Goal: Information Seeking & Learning: Learn about a topic

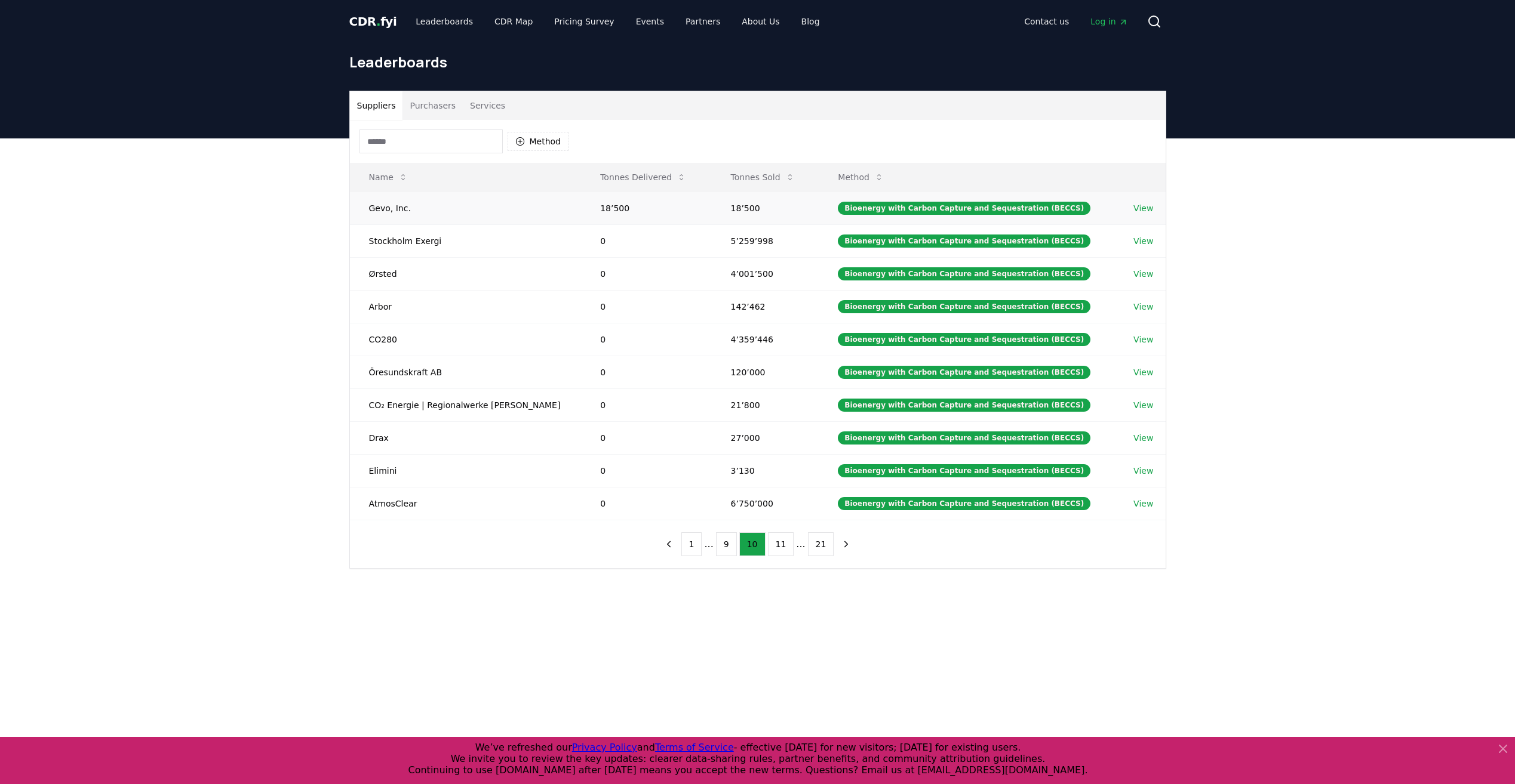
click at [1145, 211] on link "View" at bounding box center [1143, 208] width 20 height 12
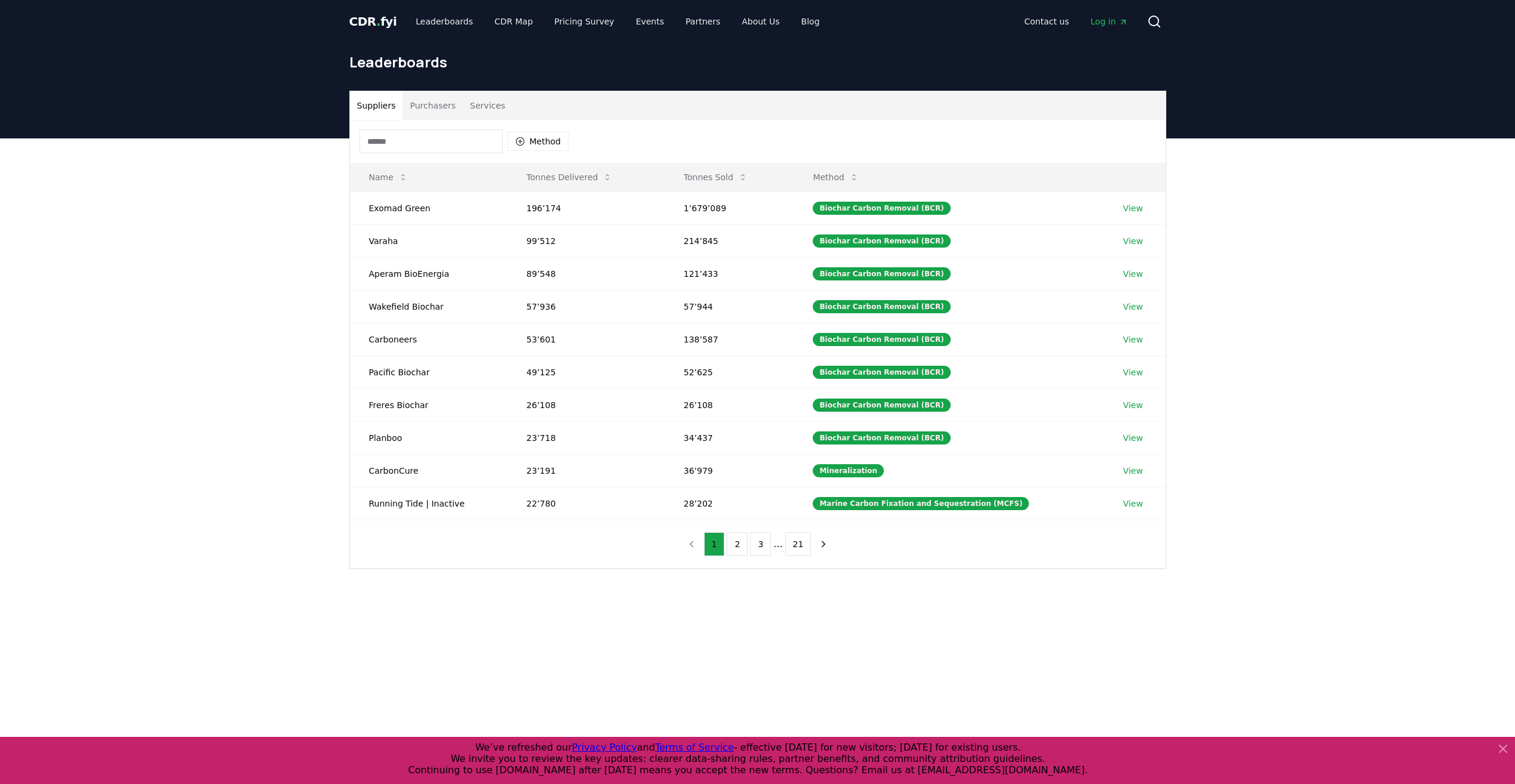
click at [410, 151] on input at bounding box center [431, 141] width 143 height 24
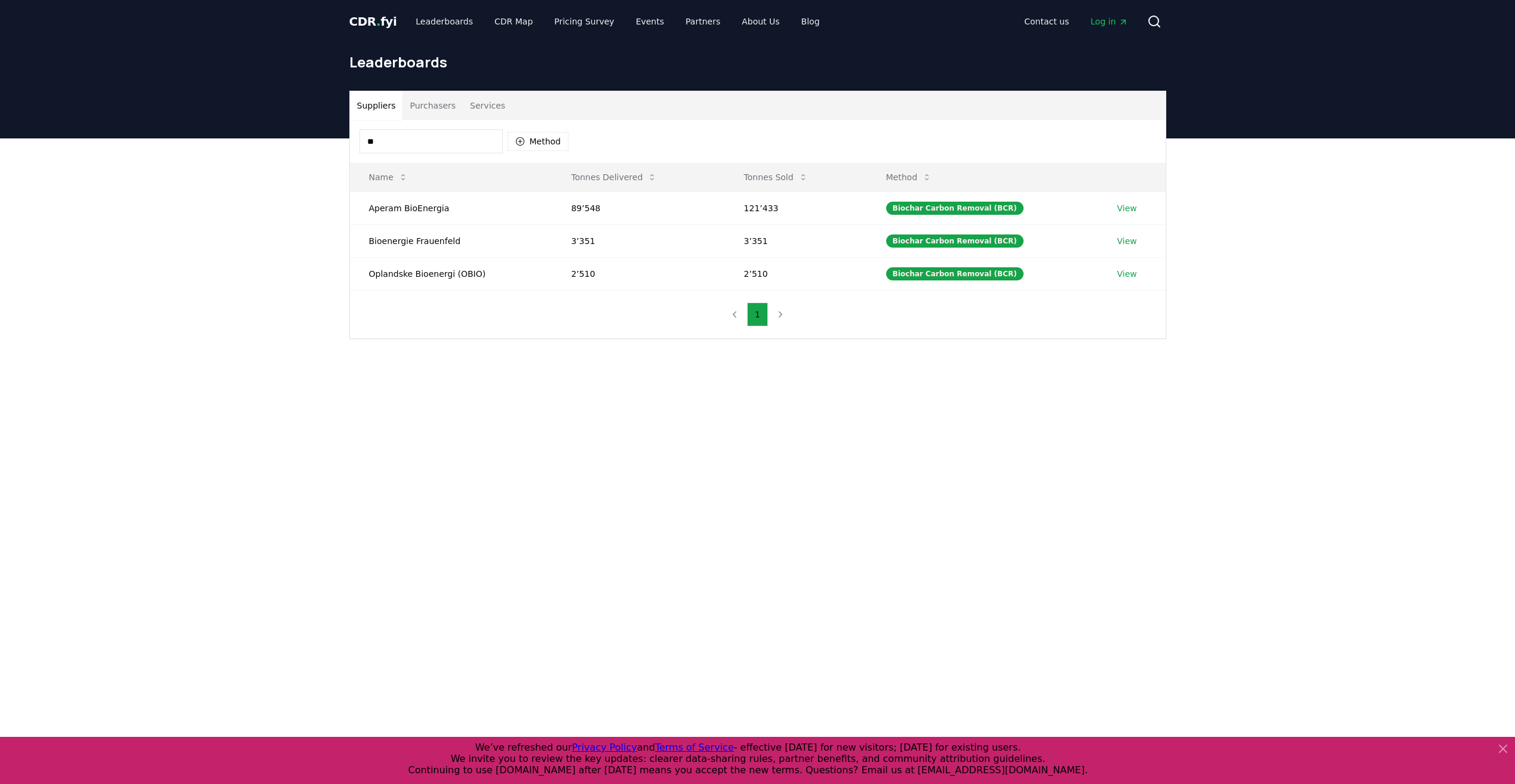
type input "*"
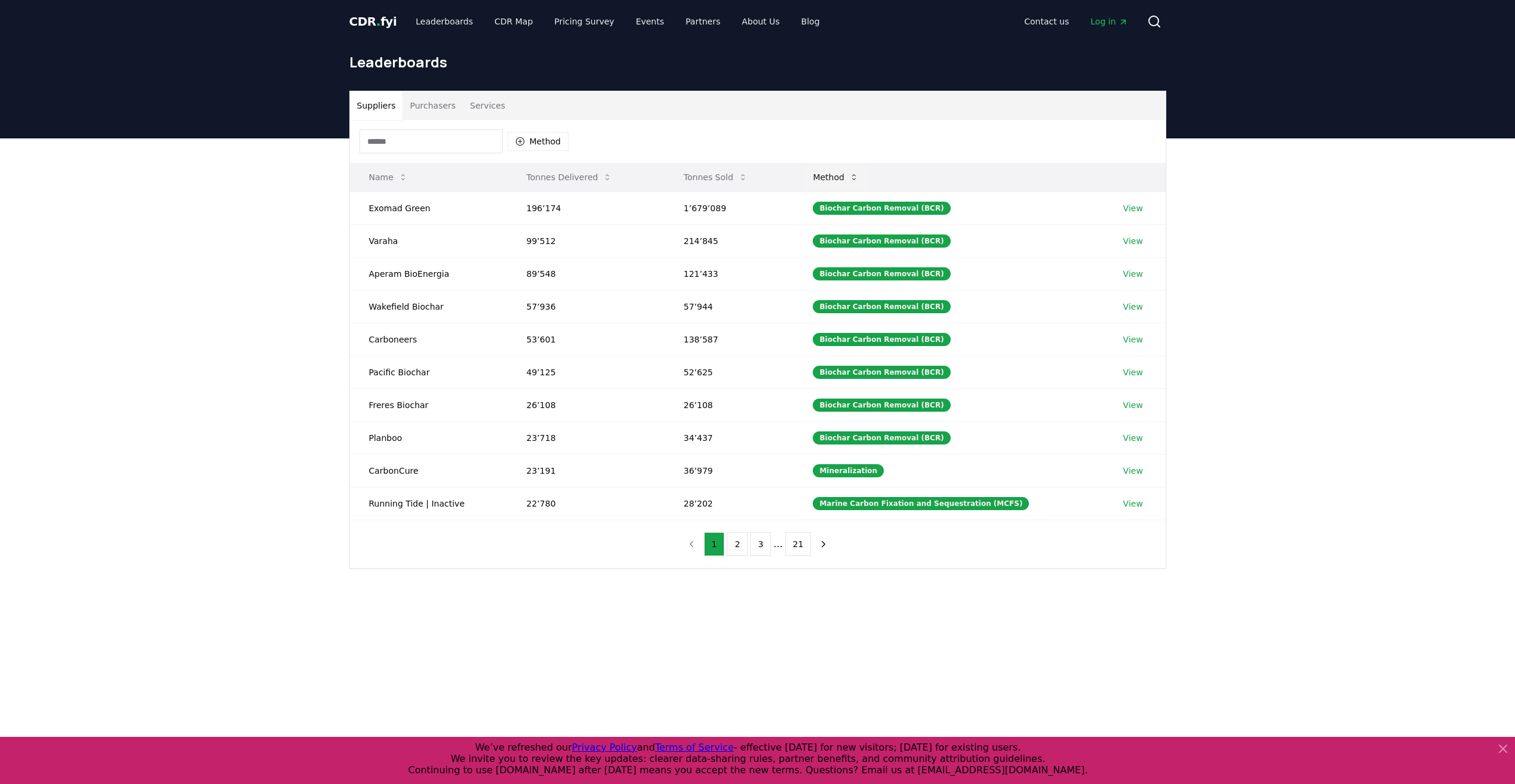
click at [858, 180] on icon at bounding box center [854, 177] width 10 height 10
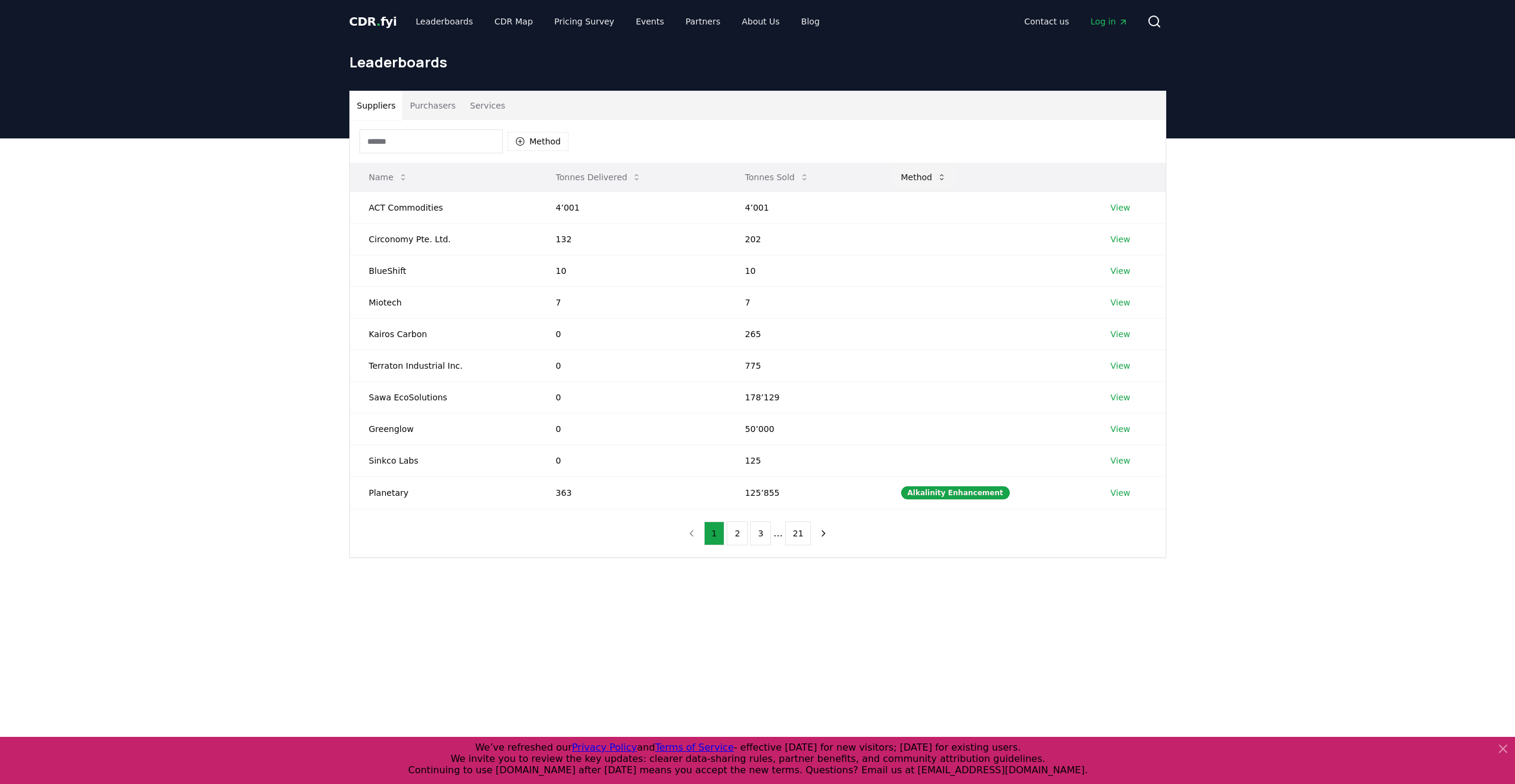
click at [946, 176] on icon at bounding box center [941, 177] width 10 height 10
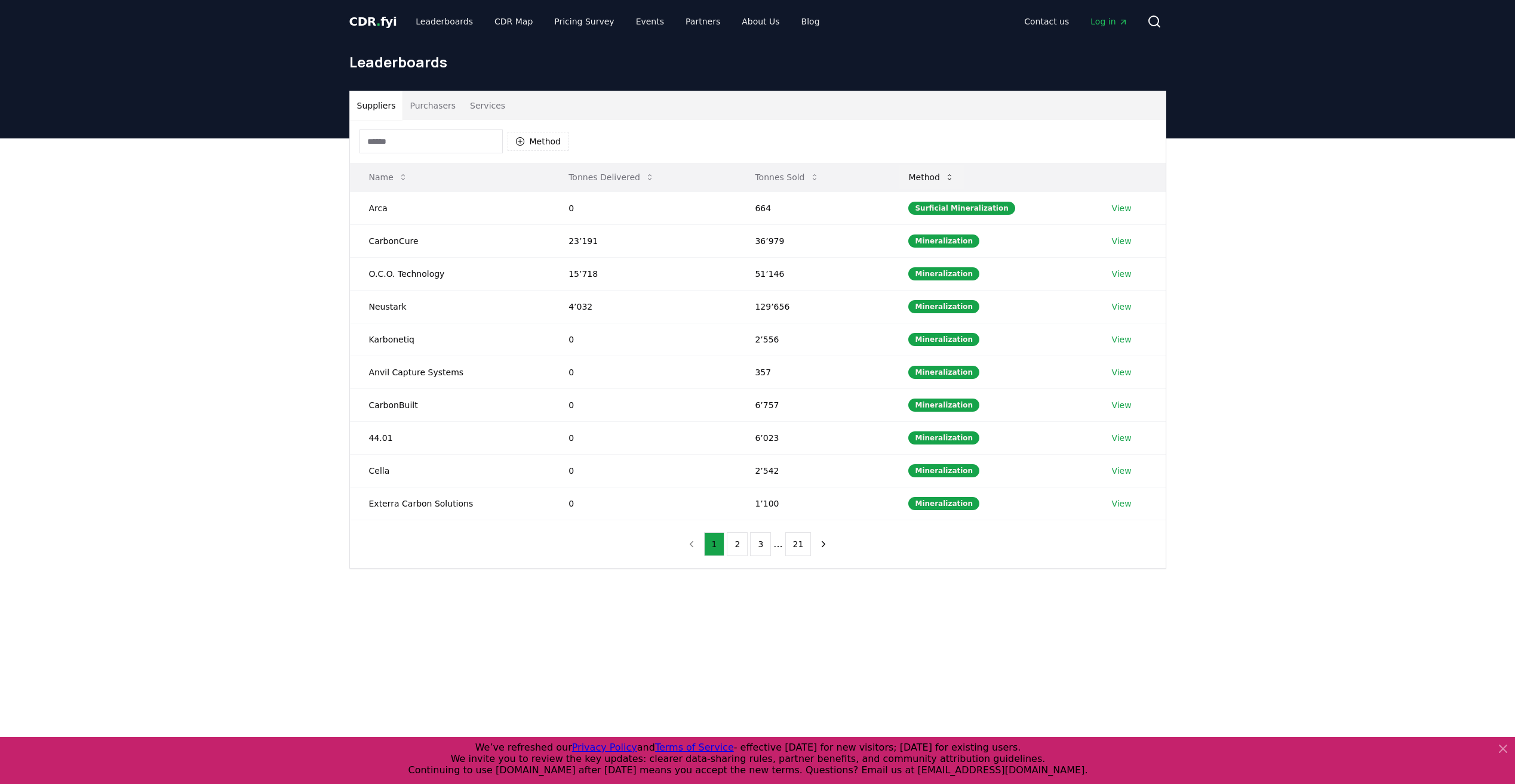
click at [948, 176] on button "Method" at bounding box center [931, 177] width 65 height 24
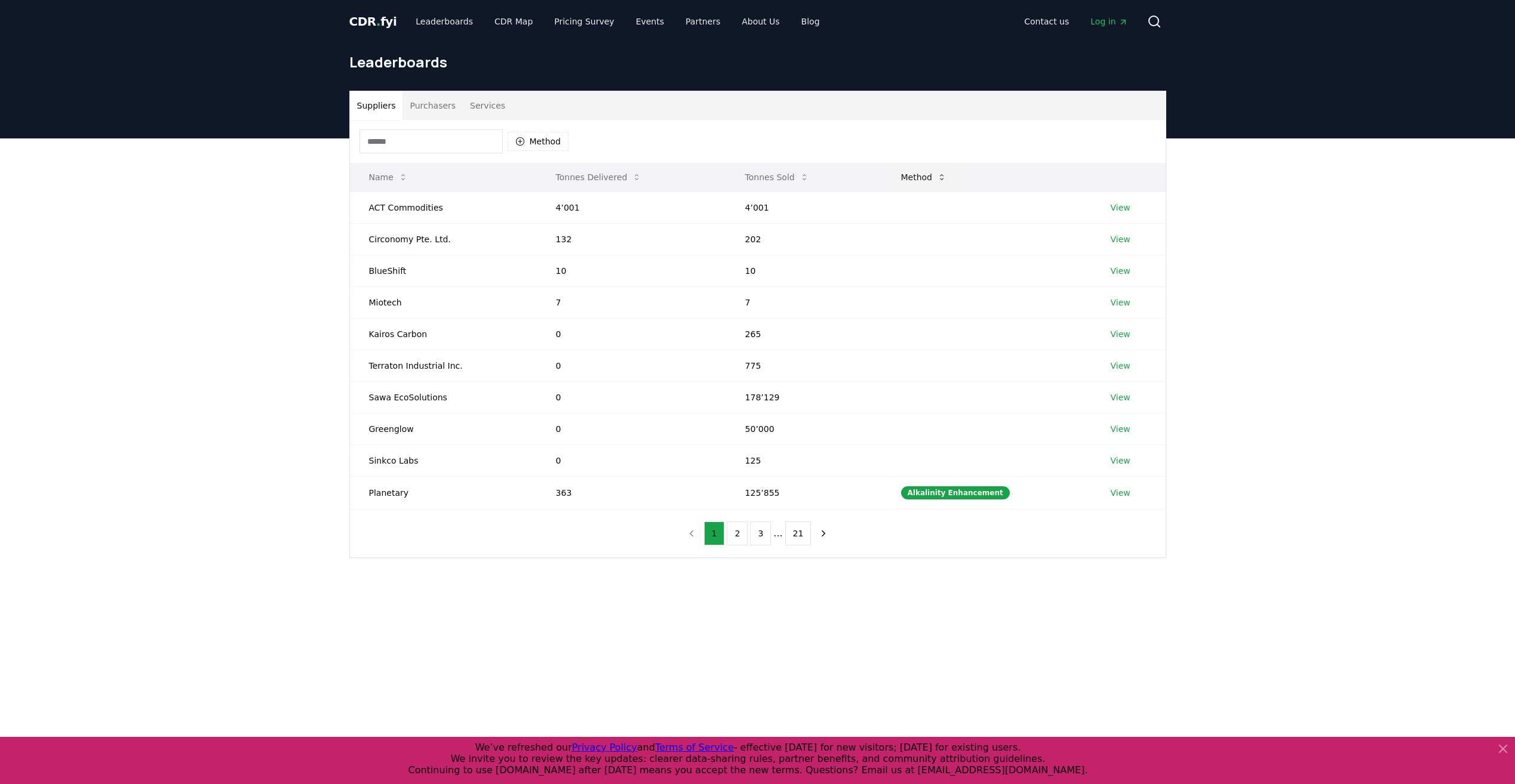
click at [946, 176] on icon at bounding box center [941, 177] width 10 height 10
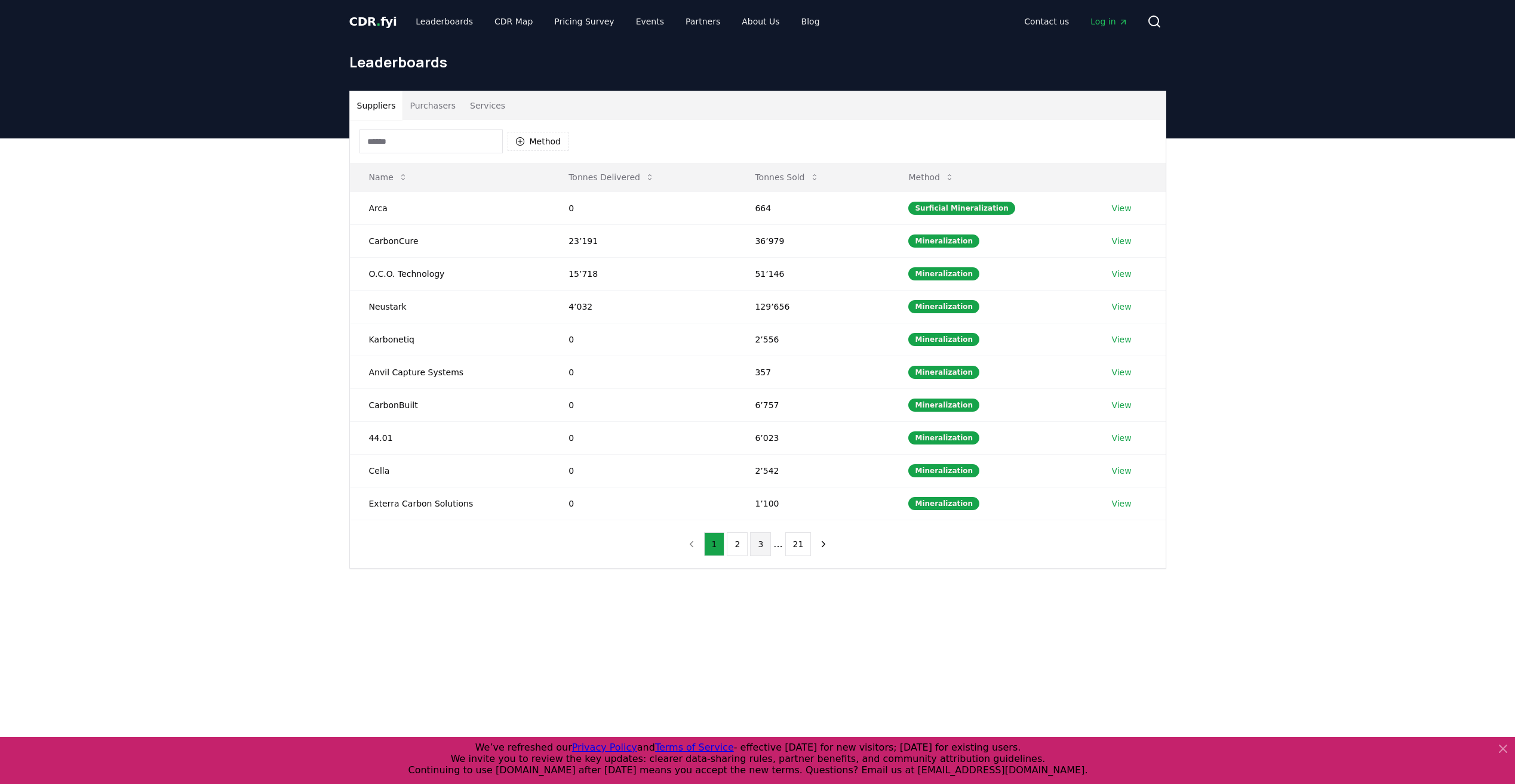
click at [763, 547] on button "3" at bounding box center [760, 544] width 21 height 24
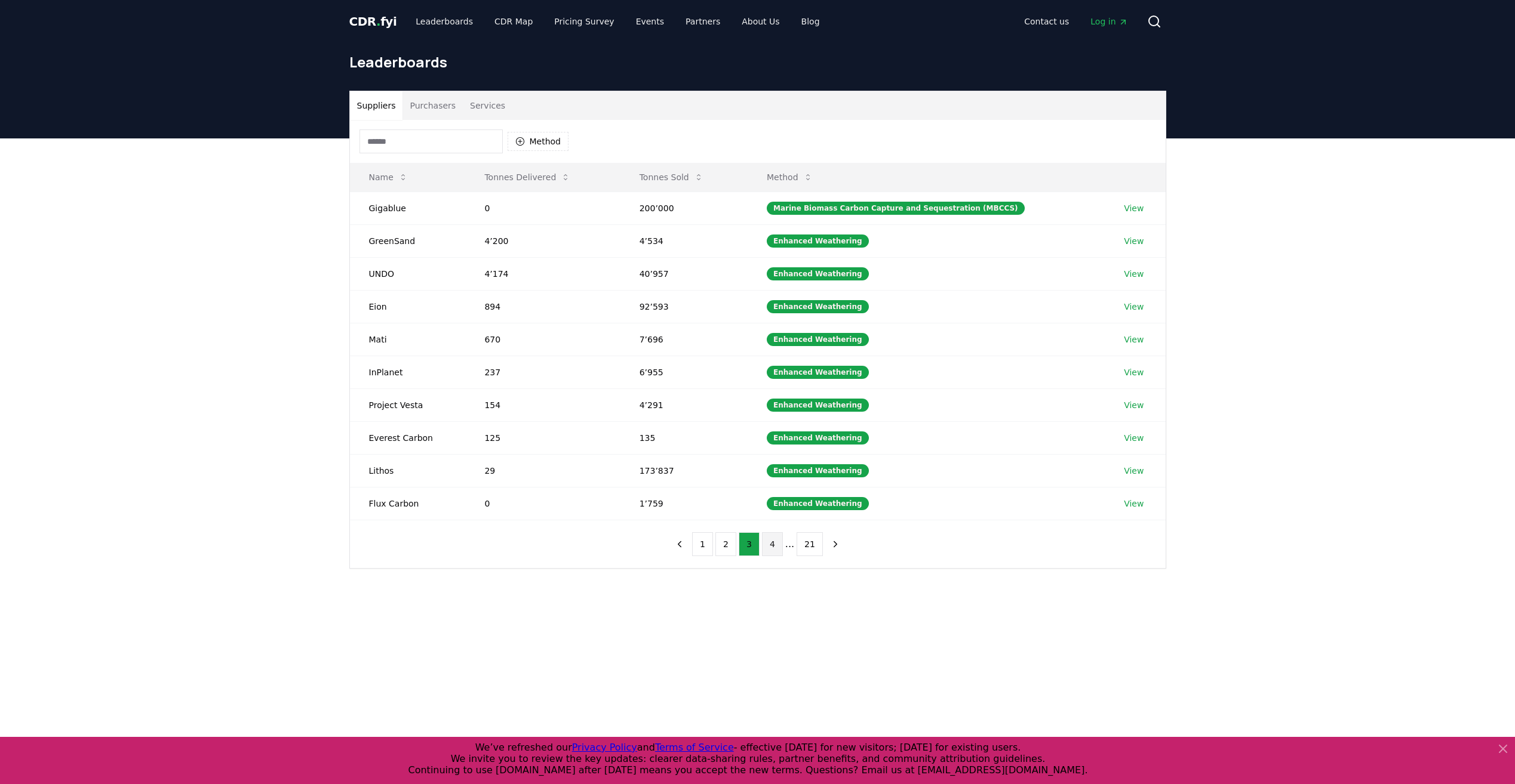
click at [774, 550] on button "4" at bounding box center [772, 544] width 21 height 24
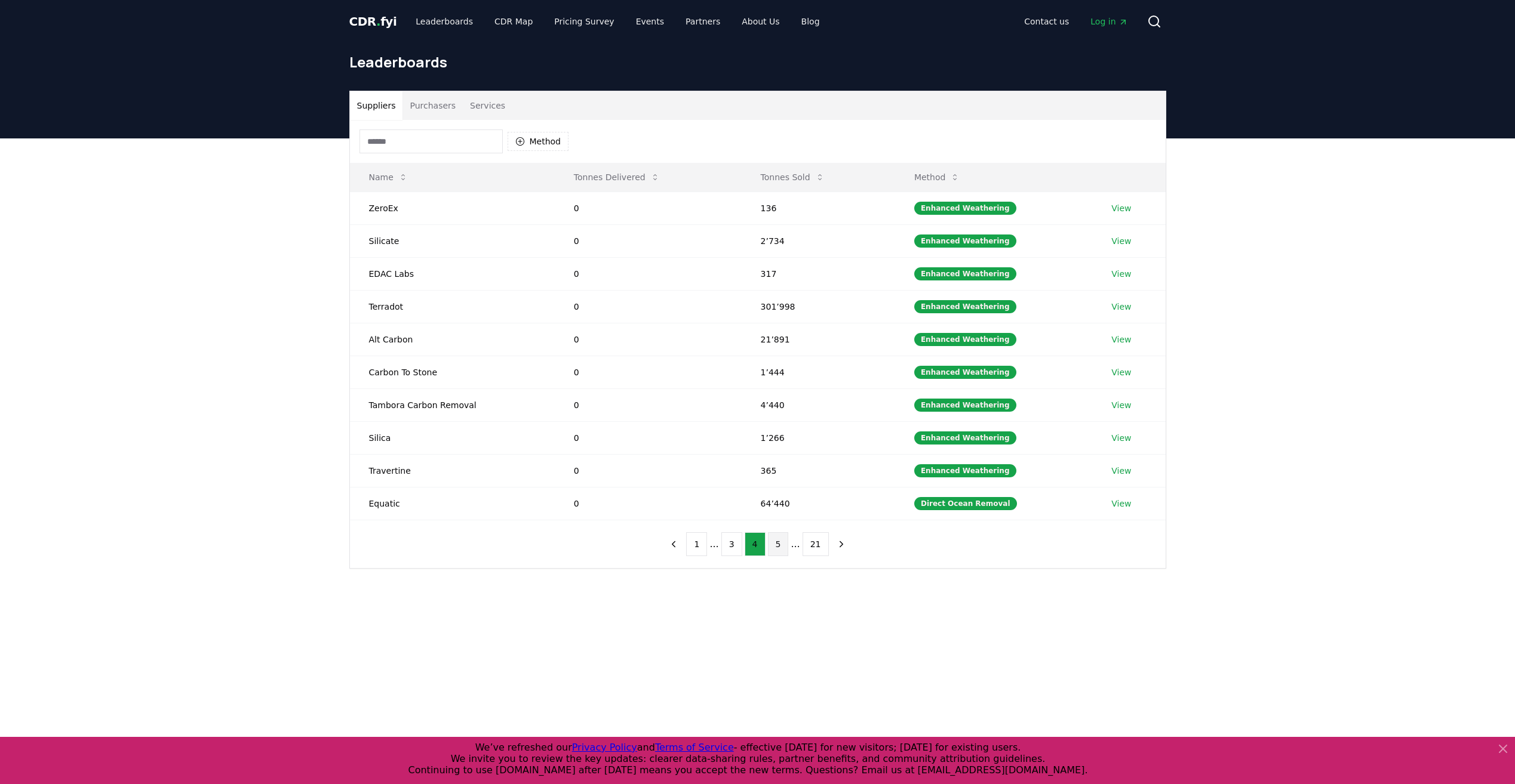
click at [777, 546] on button "5" at bounding box center [778, 544] width 21 height 24
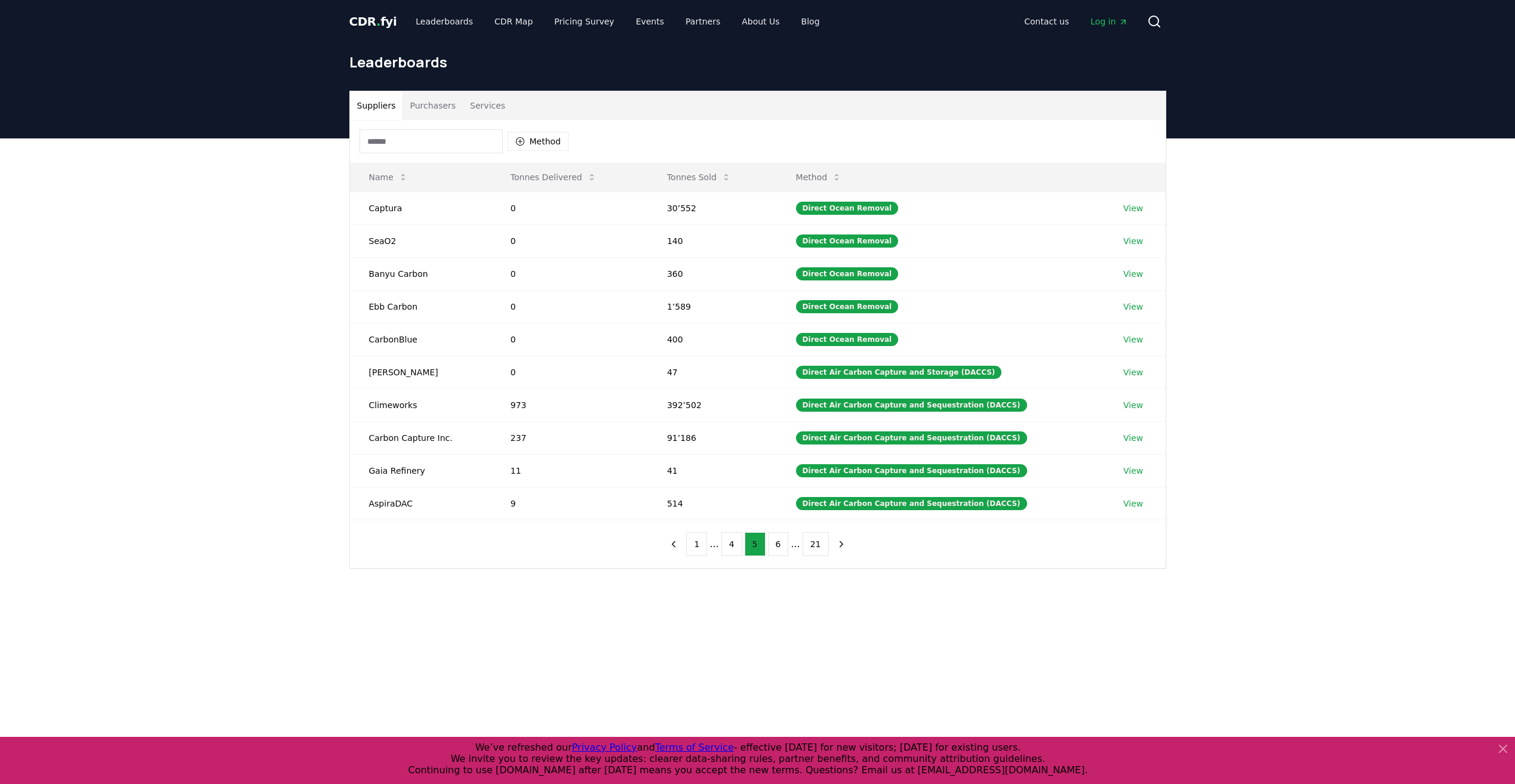
click at [777, 546] on button "6" at bounding box center [778, 544] width 21 height 24
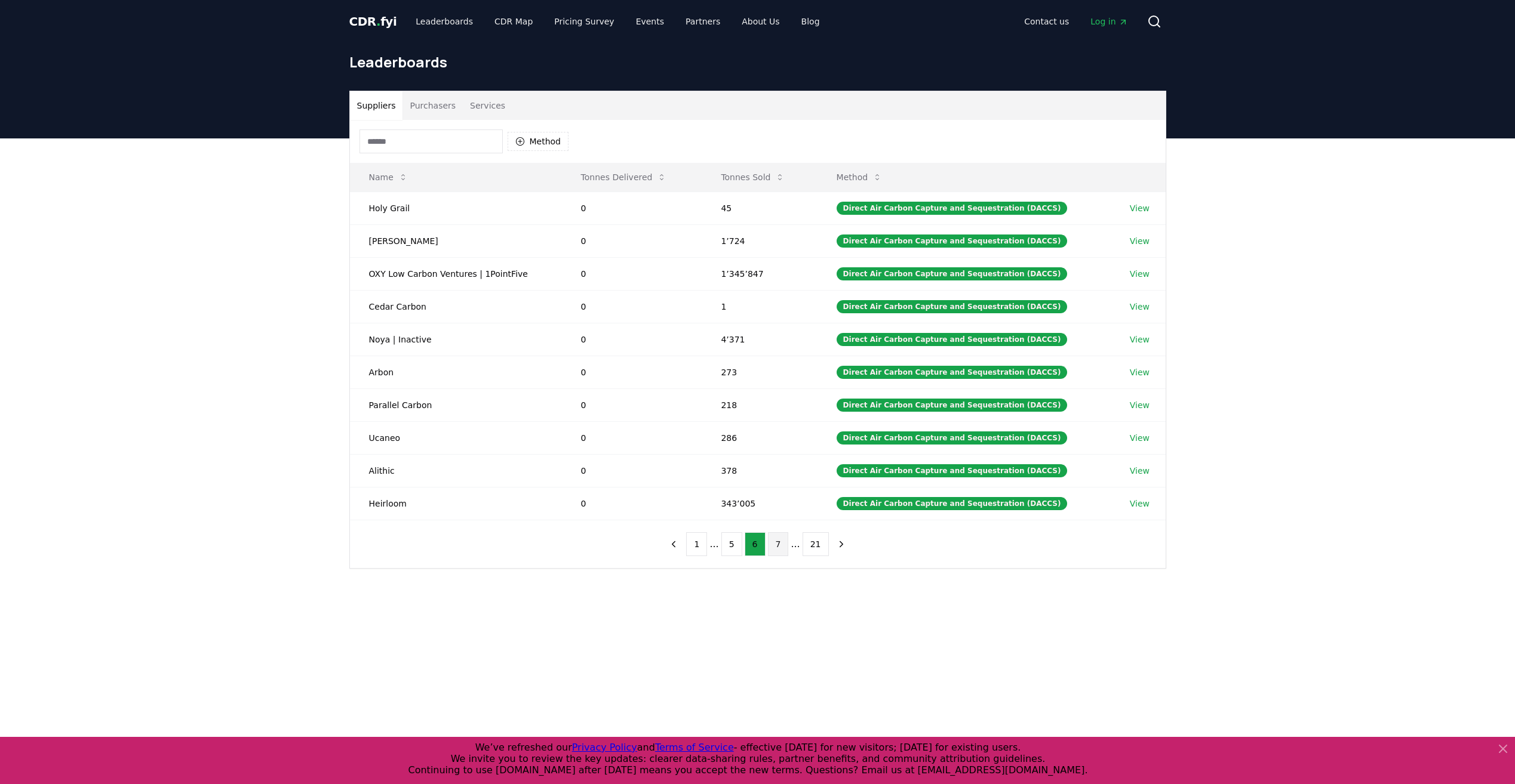
click at [779, 544] on button "7" at bounding box center [778, 544] width 21 height 24
click at [779, 544] on button "8" at bounding box center [778, 544] width 21 height 24
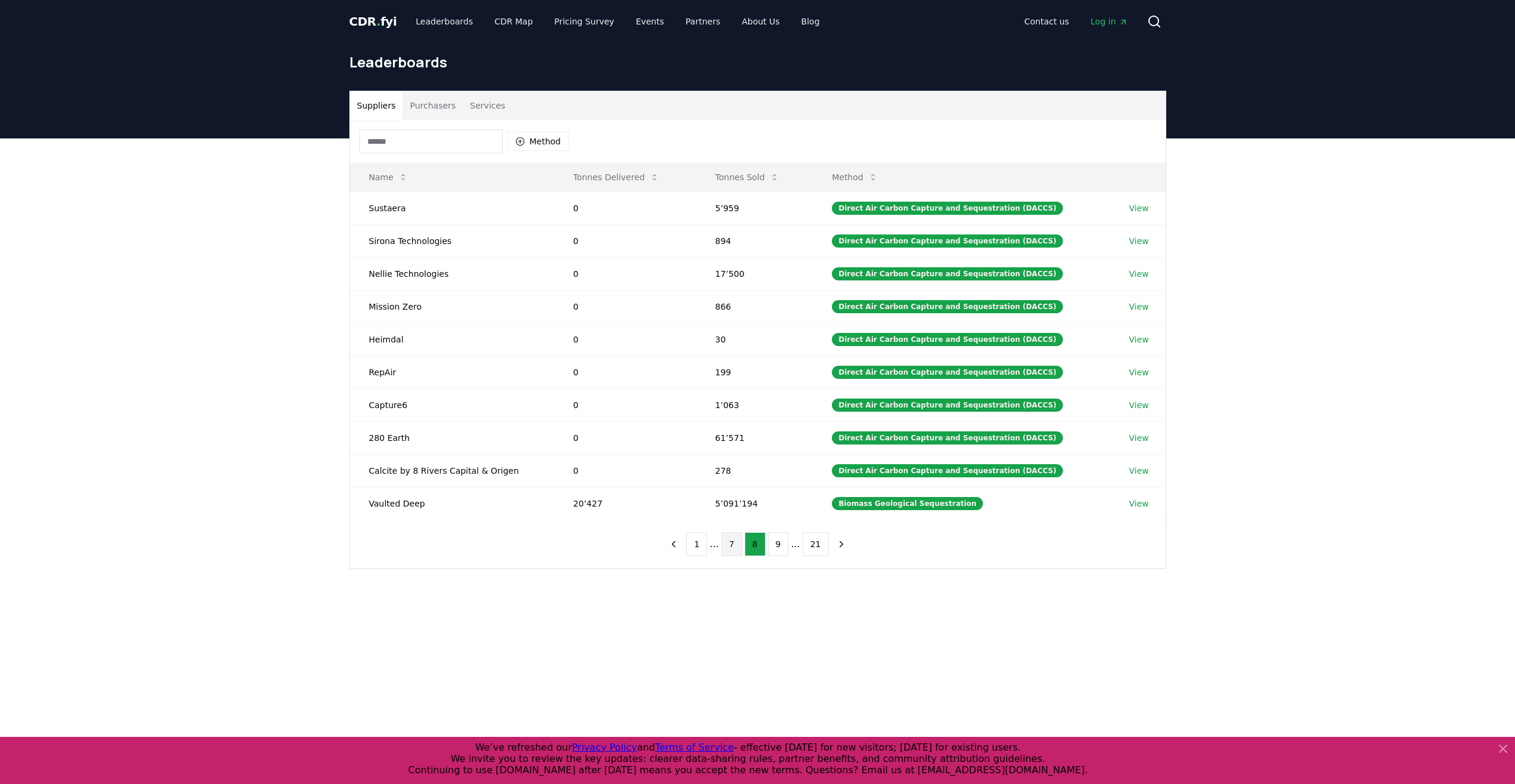
click at [779, 544] on button "9" at bounding box center [778, 544] width 21 height 24
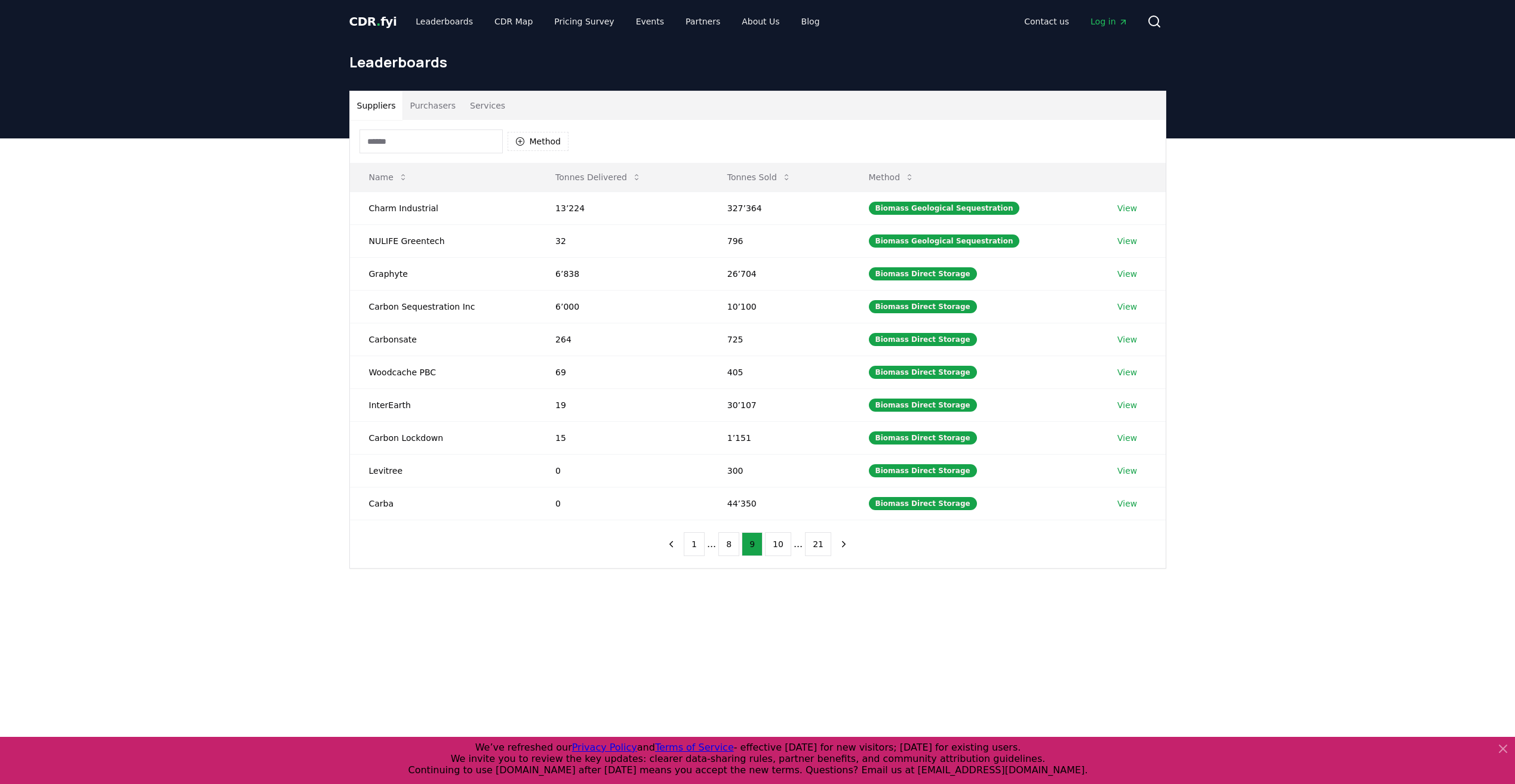
click at [779, 544] on button "10" at bounding box center [777, 544] width 26 height 24
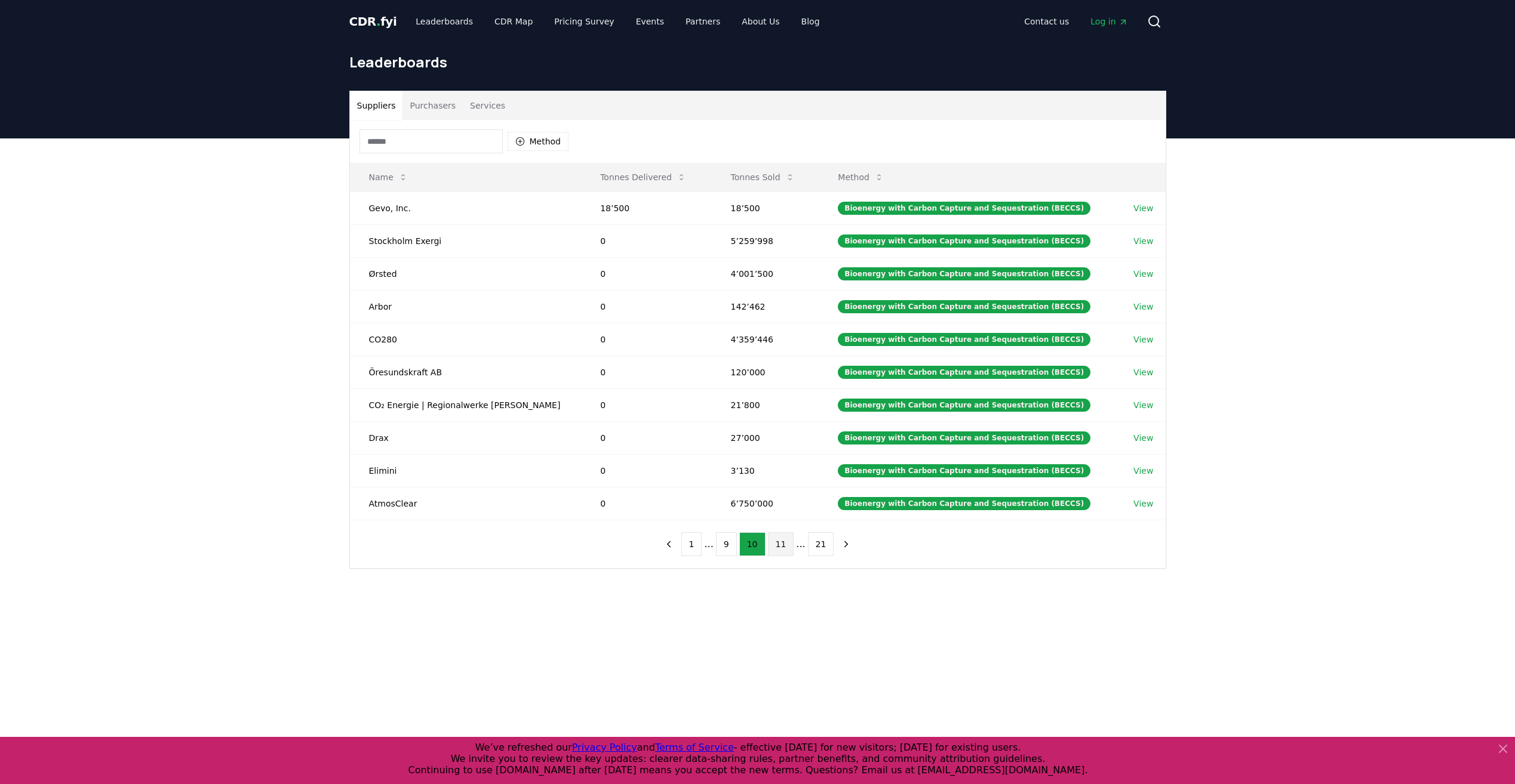
click at [784, 554] on button "11" at bounding box center [781, 544] width 26 height 24
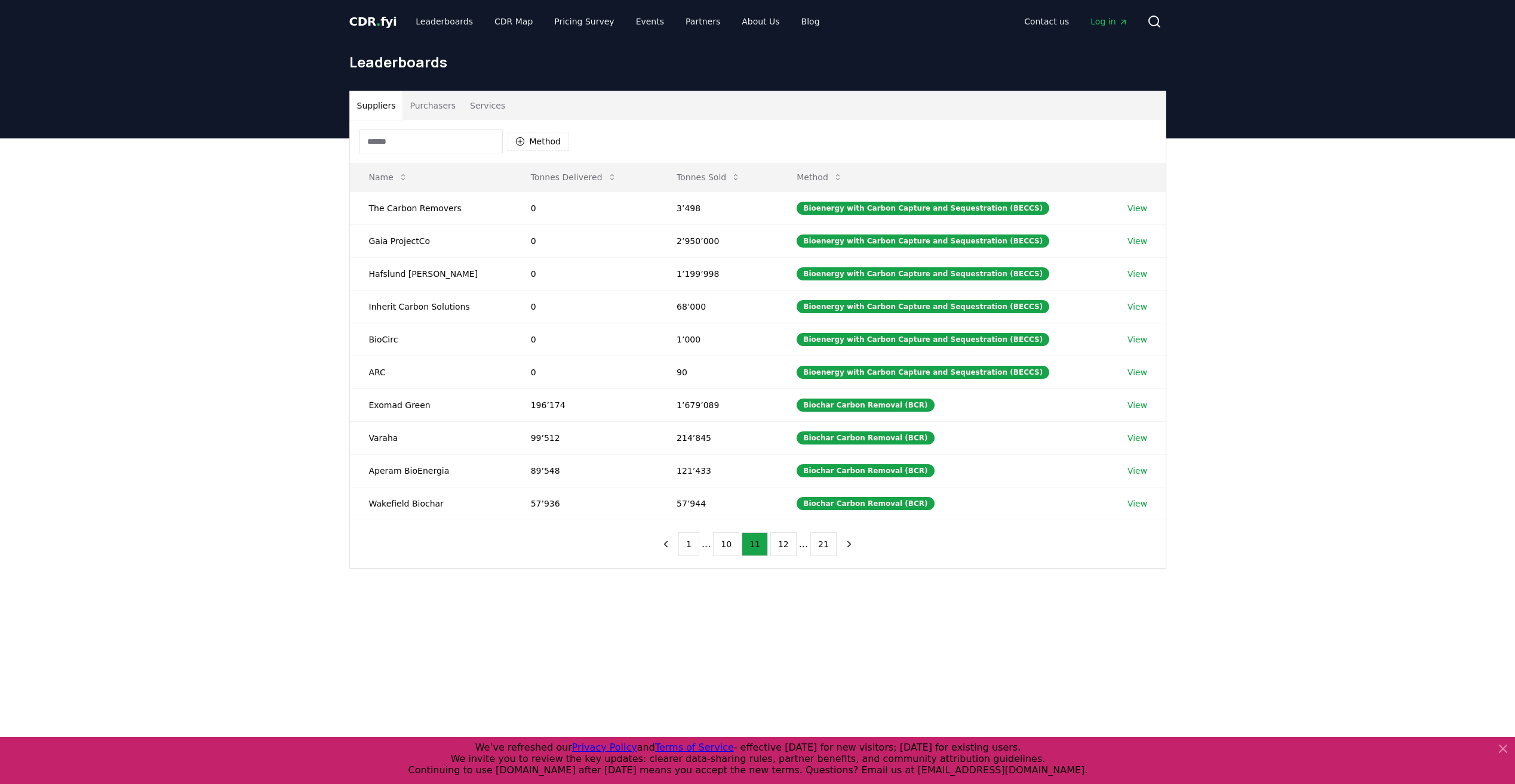
drag, startPoint x: 1123, startPoint y: 273, endPoint x: 1292, endPoint y: 205, distance: 182.2
click at [1292, 205] on div "Suppliers Purchasers Services Method Name Tonnes Delivered Tonnes Sold Method T…" at bounding box center [758, 377] width 1515 height 478
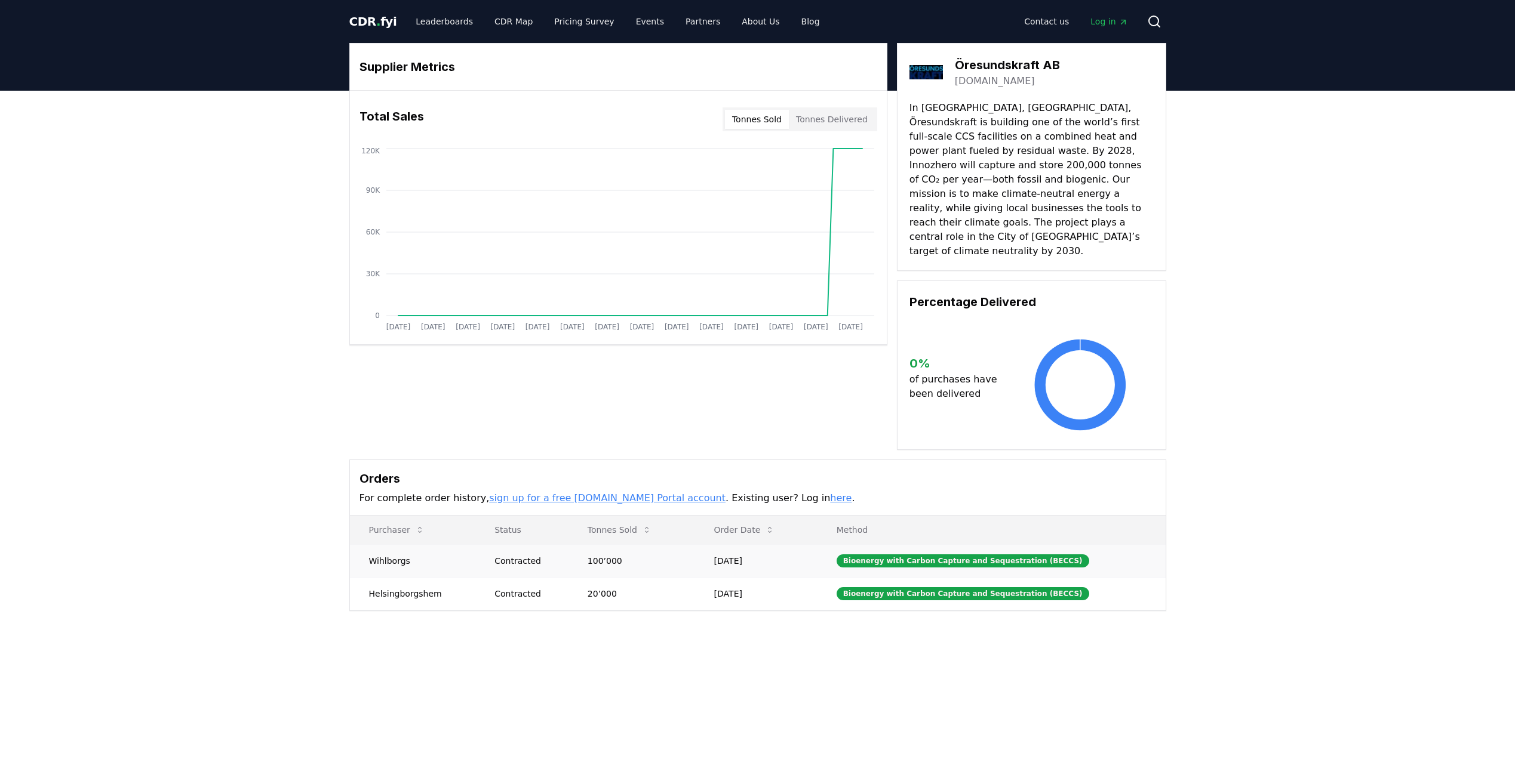
drag, startPoint x: 422, startPoint y: 542, endPoint x: 364, endPoint y: 550, distance: 58.5
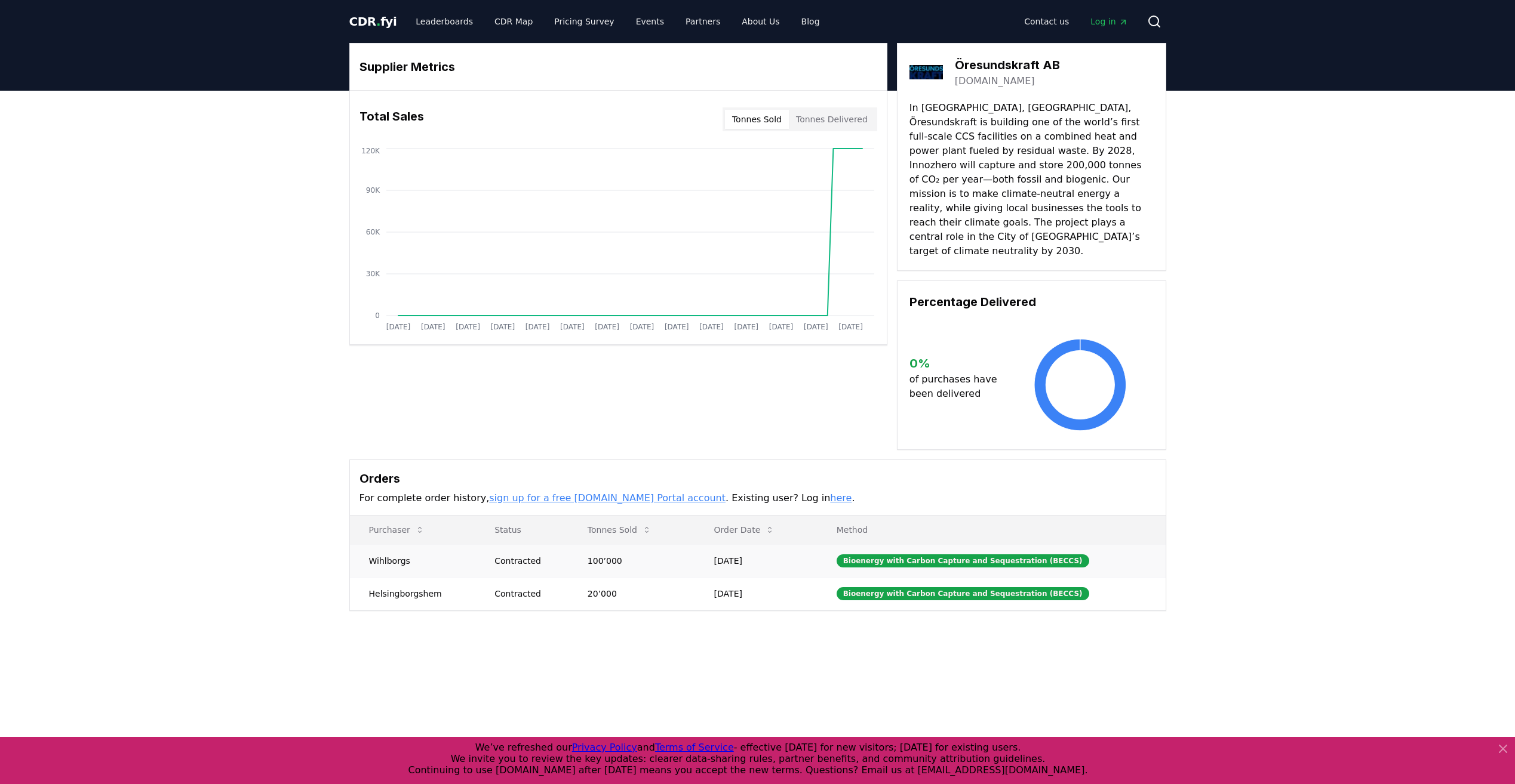
click at [386, 546] on td "Wihlborgs" at bounding box center [413, 560] width 126 height 33
copy td "Wihlborgs"
